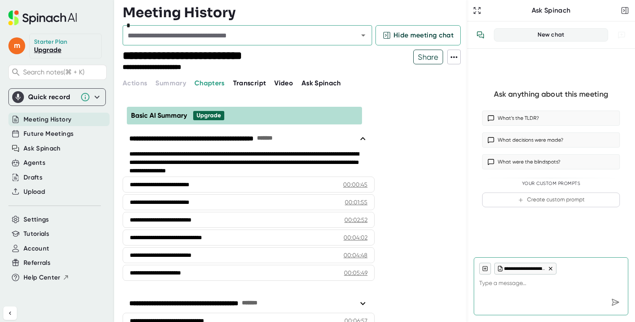
click at [229, 38] on input "text" at bounding box center [235, 35] width 220 height 12
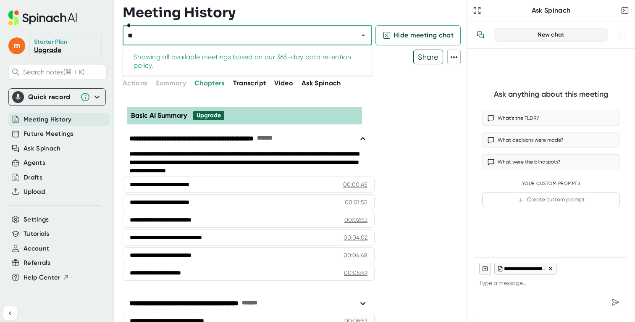
type input "*"
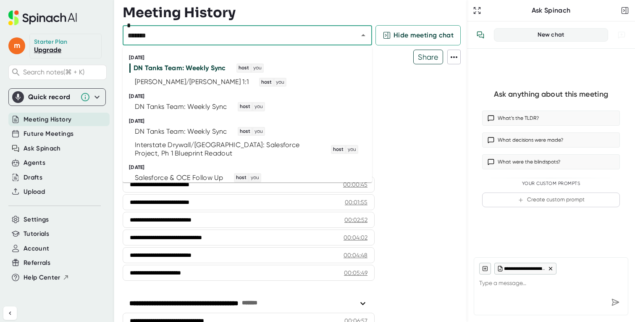
type input "********"
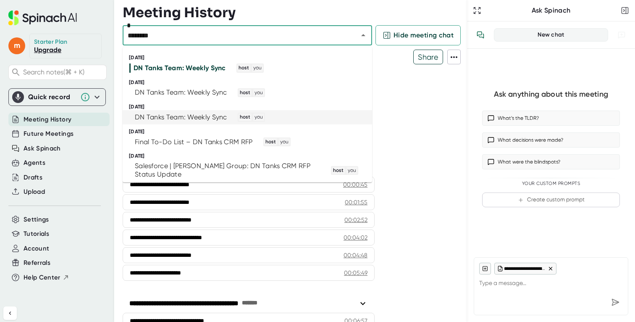
click at [204, 114] on div "DN Tanks Team: Weekly Sync" at bounding box center [181, 117] width 92 height 8
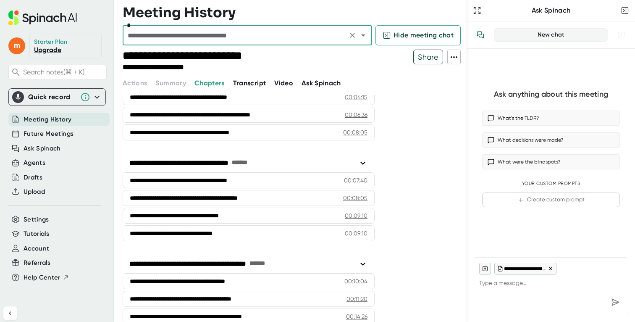
scroll to position [327, 0]
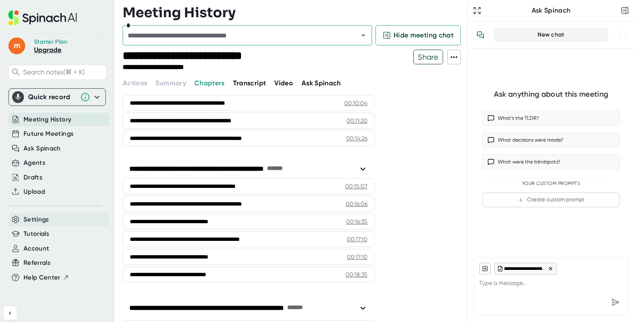
click at [33, 219] on span "Settings" at bounding box center [37, 220] width 26 height 10
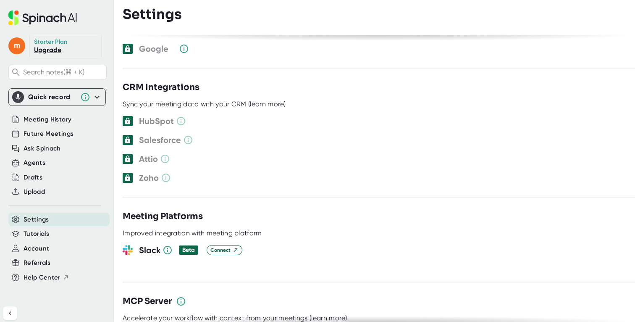
scroll to position [983, 0]
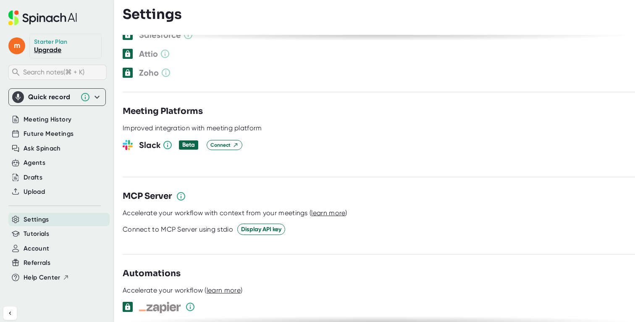
click at [48, 77] on div "Search notes (⌘ + K)" at bounding box center [57, 72] width 98 height 15
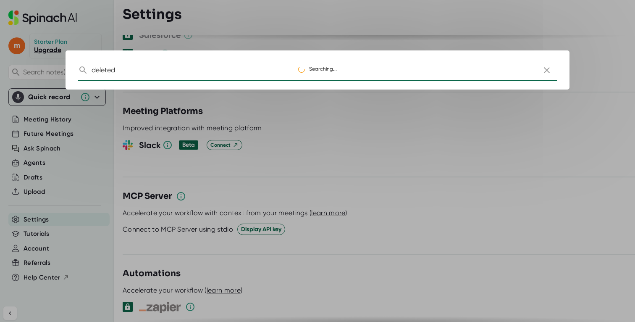
type input "deleted"
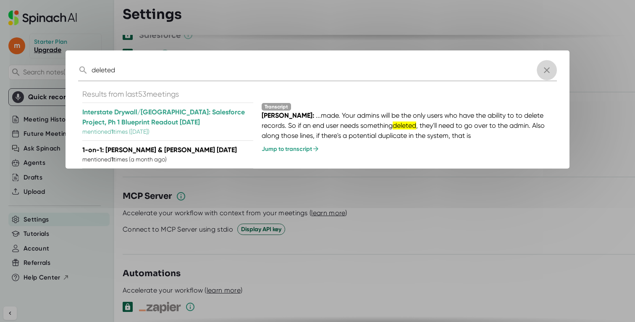
click at [549, 70] on icon "button" at bounding box center [547, 70] width 10 height 10
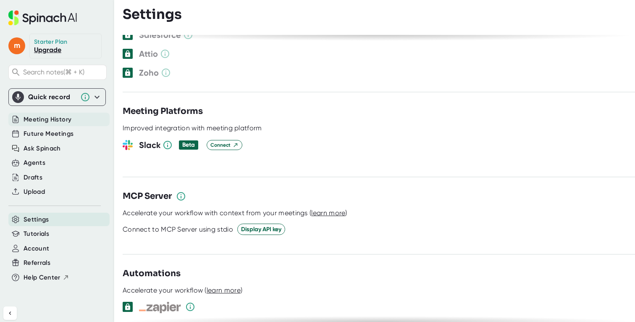
click at [53, 123] on span "Meeting History" at bounding box center [48, 120] width 48 height 10
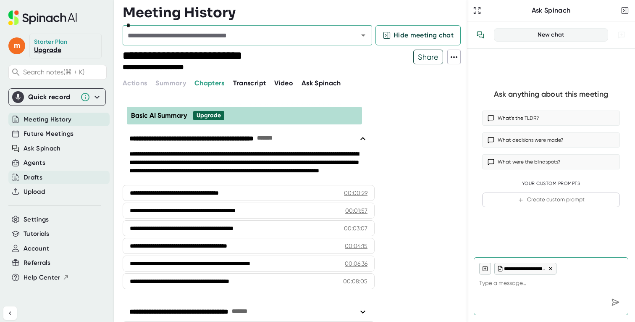
type textarea "x"
click at [27, 176] on div "Drafts" at bounding box center [33, 178] width 19 height 10
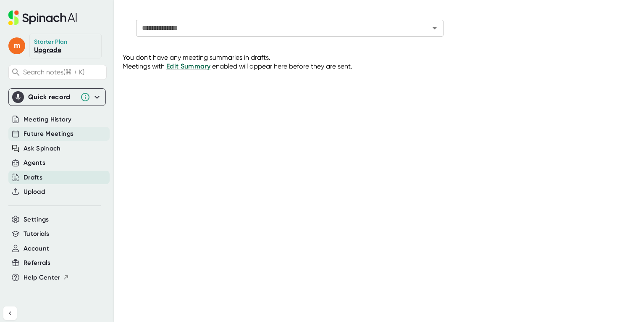
click at [48, 133] on span "Future Meetings" at bounding box center [49, 134] width 50 height 10
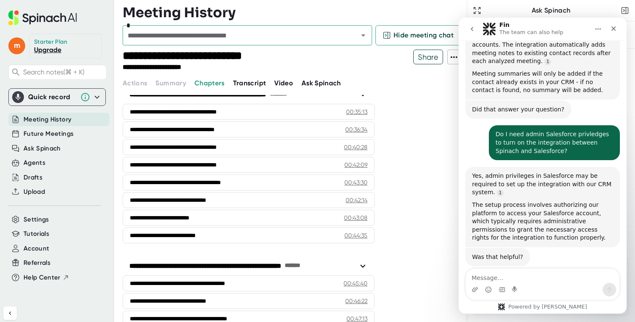
scroll to position [1036, 0]
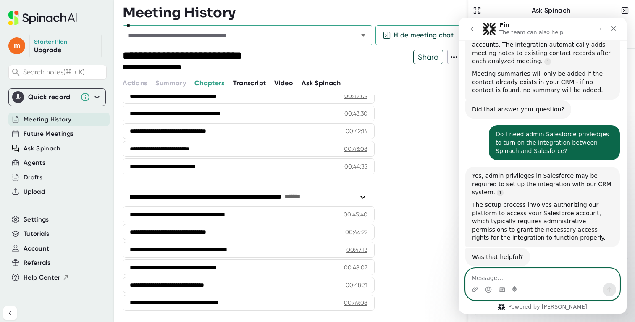
type textarea "x"
click at [494, 271] on textarea "Message…" at bounding box center [543, 275] width 154 height 14
type textarea "Can I recover a deleted meeting"
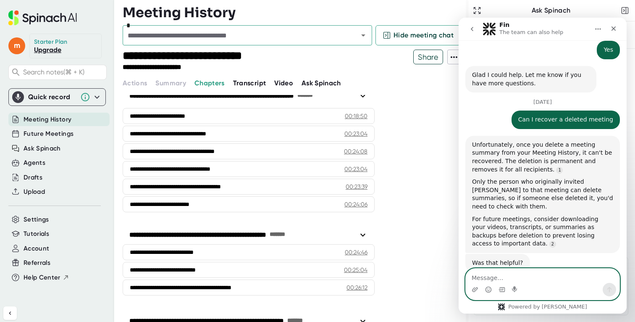
scroll to position [498, 0]
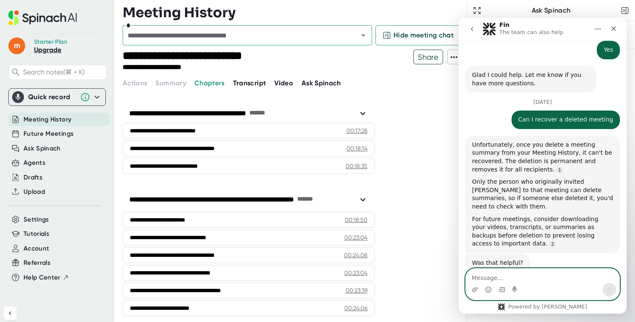
click at [168, 42] on div "*" at bounding box center [248, 35] width 250 height 20
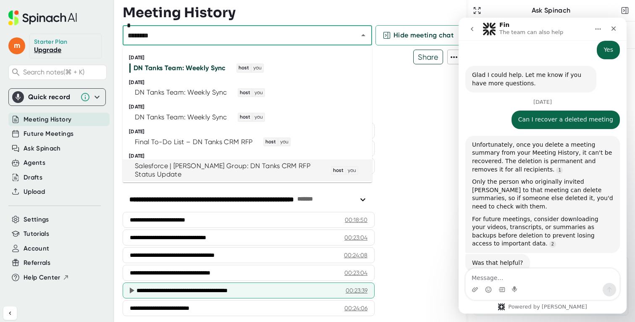
type input "********"
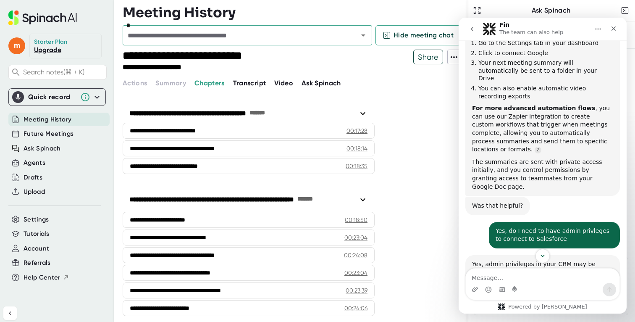
scroll to position [41, 0]
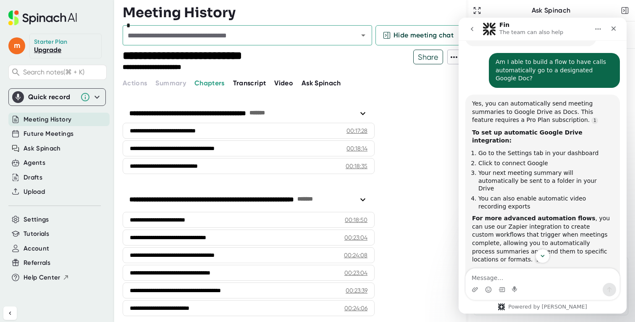
click at [34, 121] on span "Meeting History" at bounding box center [48, 120] width 48 height 10
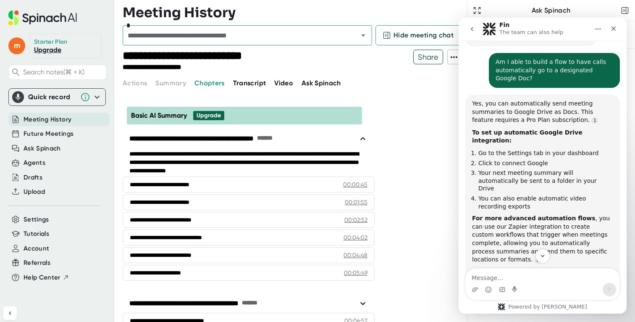
type textarea "x"
click at [54, 136] on span "Future Meetings" at bounding box center [49, 134] width 50 height 10
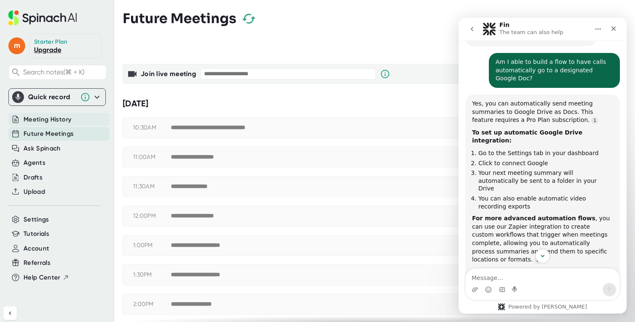
click at [59, 120] on span "Meeting History" at bounding box center [48, 120] width 48 height 10
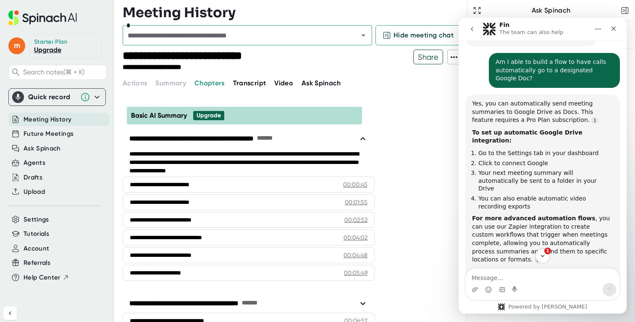
type textarea "x"
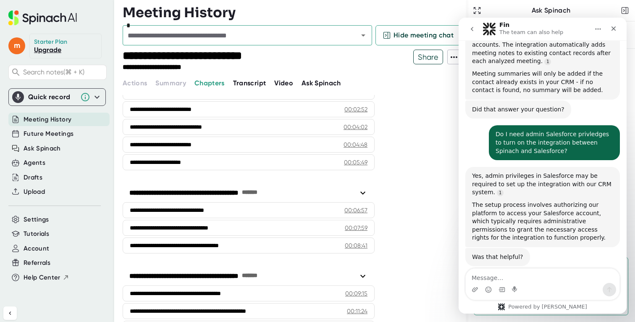
scroll to position [134, 0]
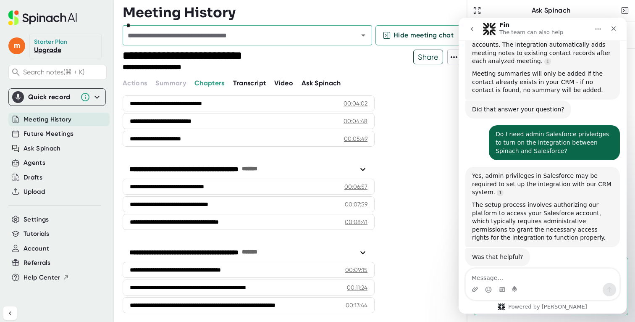
click at [182, 42] on div "*" at bounding box center [248, 35] width 250 height 20
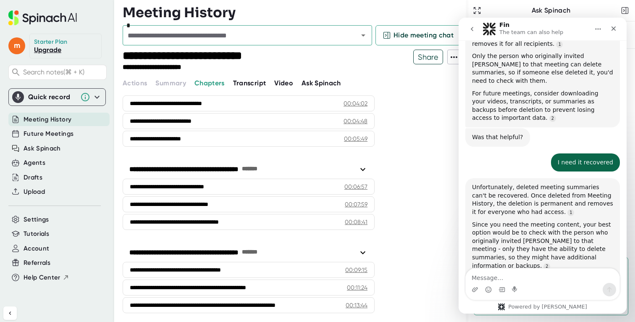
scroll to position [1000, 0]
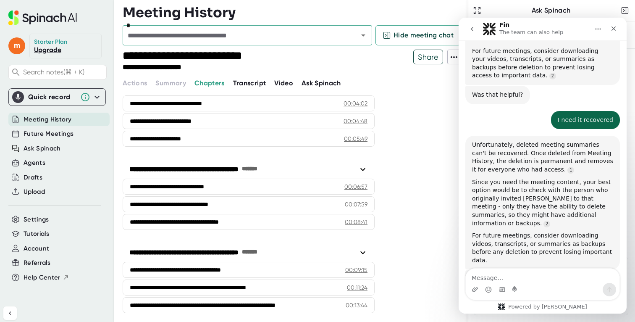
type textarea "x"
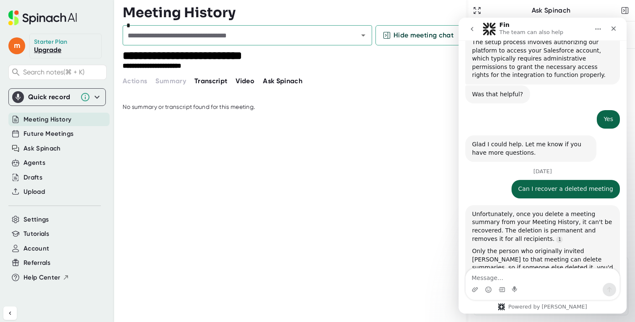
scroll to position [773, 0]
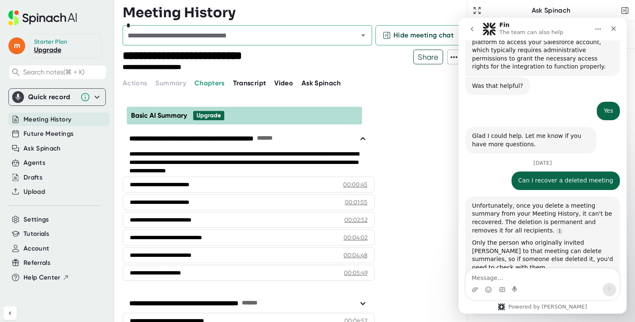
click at [243, 85] on span "Transcript" at bounding box center [249, 83] width 33 height 8
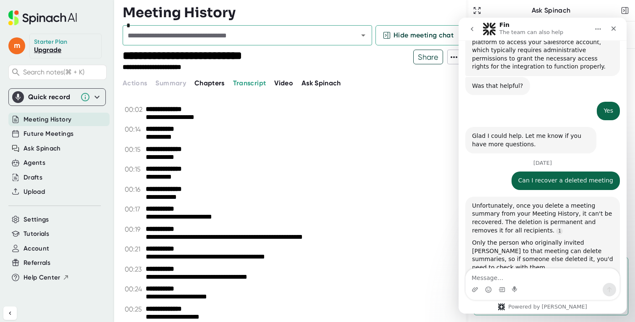
click at [274, 81] on span "Video" at bounding box center [283, 83] width 19 height 8
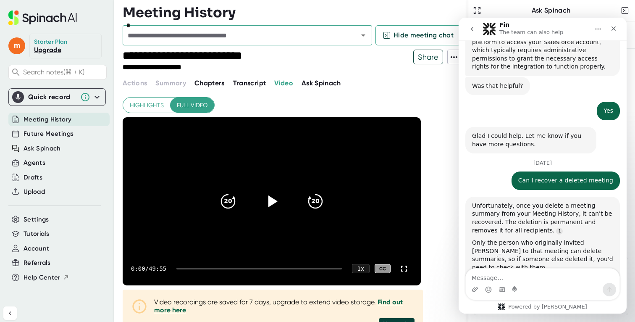
click at [212, 83] on span "Chapters" at bounding box center [210, 83] width 30 height 8
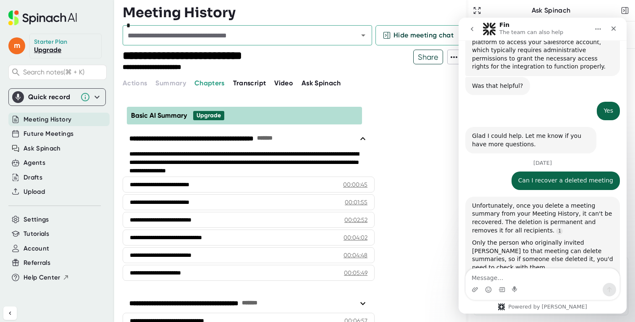
click at [239, 83] on span "Transcript" at bounding box center [249, 83] width 33 height 8
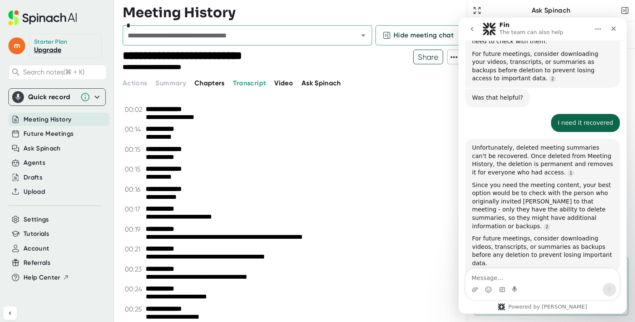
scroll to position [1000, 0]
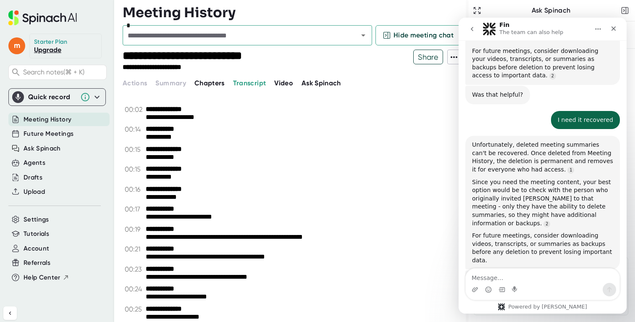
type textarea "x"
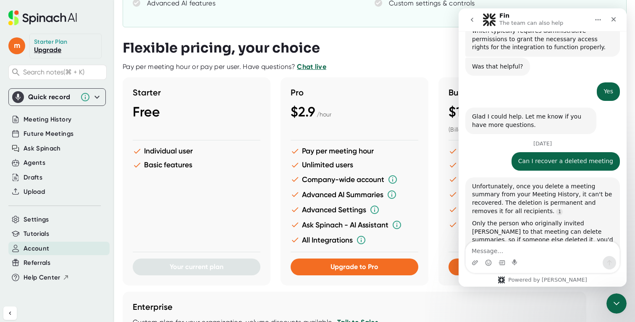
scroll to position [790, 0]
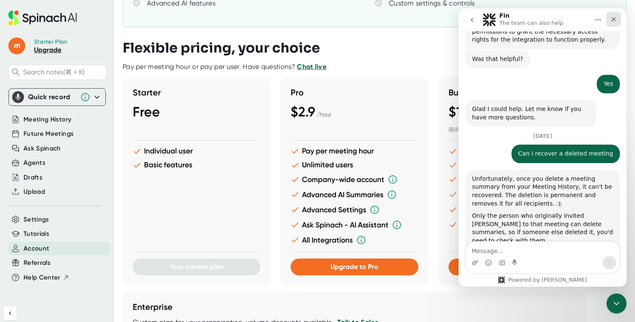
click at [612, 22] on icon "Close" at bounding box center [613, 19] width 7 height 7
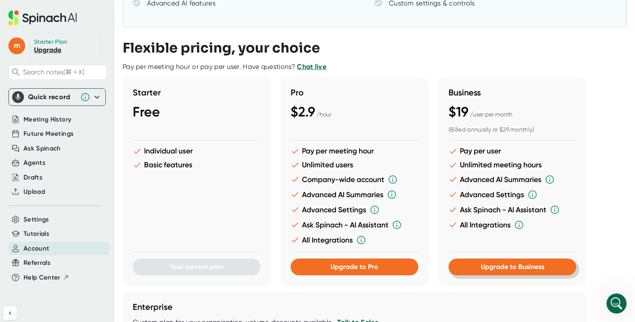
click at [513, 268] on span "Upgrade to Business" at bounding box center [512, 267] width 63 height 8
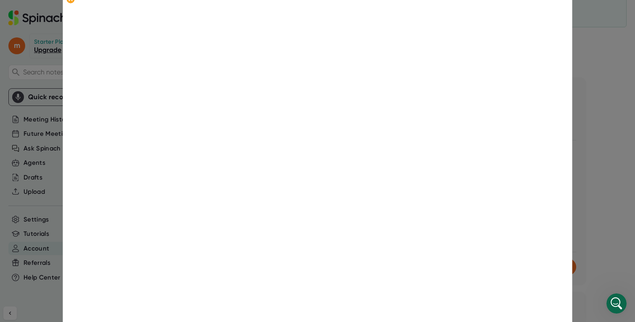
scroll to position [181, 0]
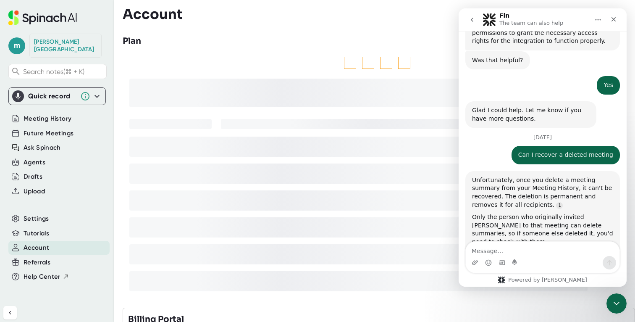
scroll to position [790, 0]
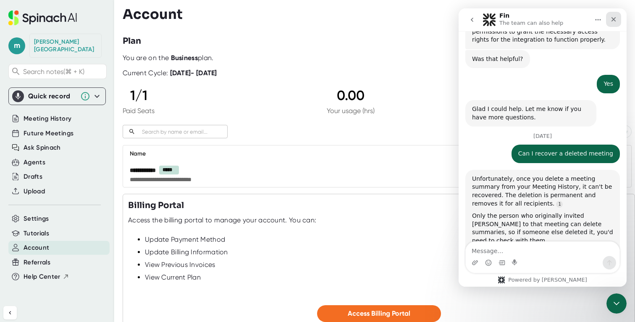
click at [617, 16] on icon "Close" at bounding box center [613, 19] width 7 height 7
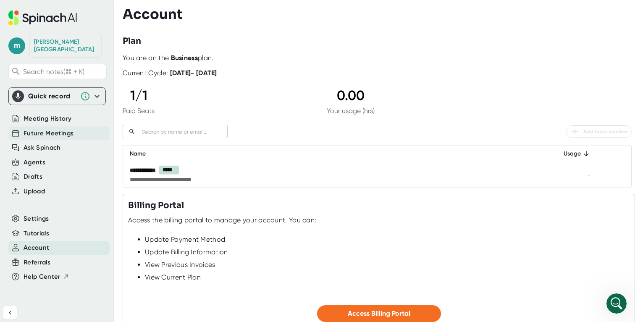
click at [52, 129] on span "Future Meetings" at bounding box center [49, 134] width 50 height 10
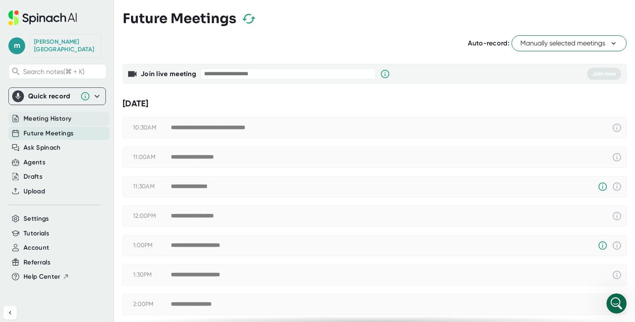
click at [47, 105] on div at bounding box center [56, 108] width 97 height 6
click at [45, 114] on span "Meeting History" at bounding box center [48, 119] width 48 height 10
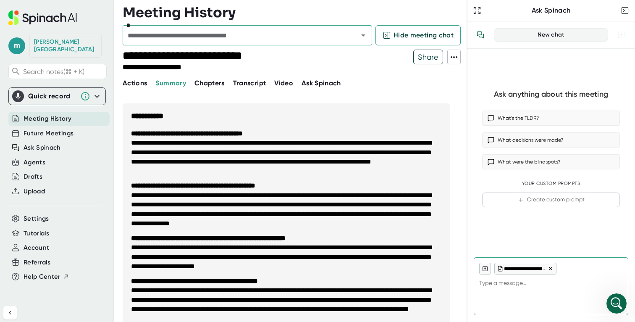
type textarea "x"
click at [253, 37] on input "text" at bounding box center [235, 35] width 220 height 12
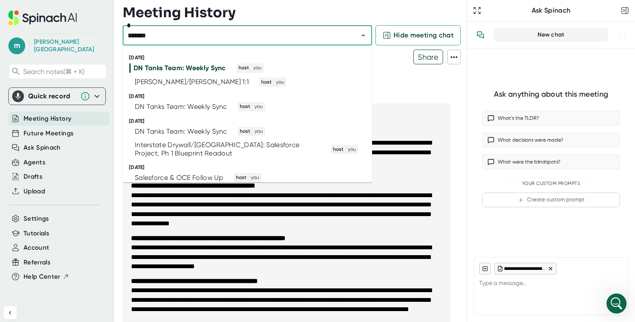
type input "********"
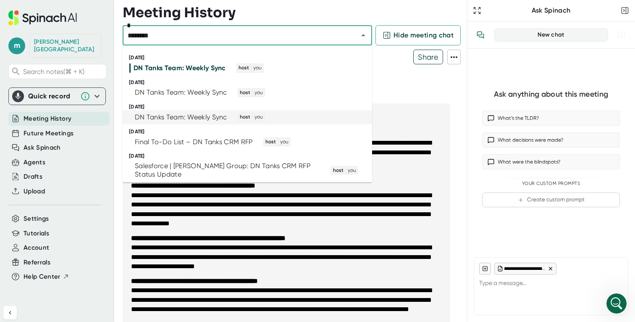
click at [207, 112] on li "DN Tanks Team: Weekly Sync host you" at bounding box center [248, 117] width 250 height 14
type textarea "x"
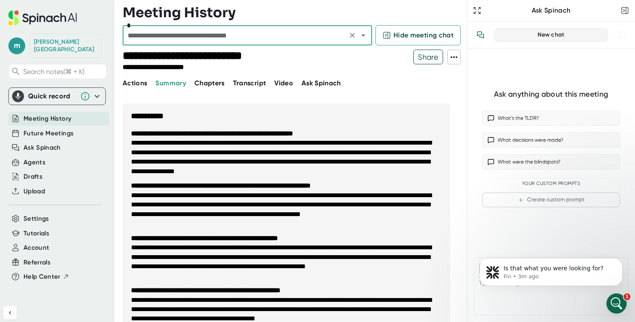
scroll to position [1000, 0]
type textarea "x"
